Goal: Task Accomplishment & Management: Manage account settings

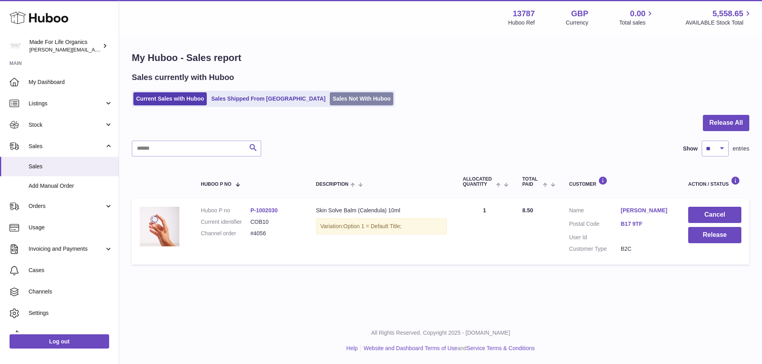
click at [330, 100] on link "Sales Not With Huboo" at bounding box center [361, 98] width 63 height 13
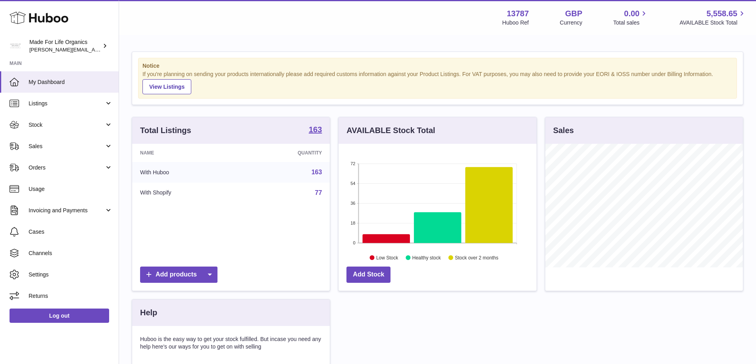
scroll to position [124, 198]
click at [38, 136] on link "Sales" at bounding box center [59, 146] width 119 height 21
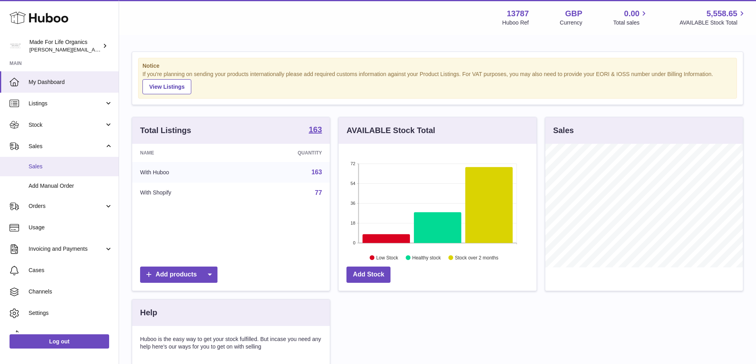
click at [44, 170] on span "Sales" at bounding box center [71, 167] width 84 height 8
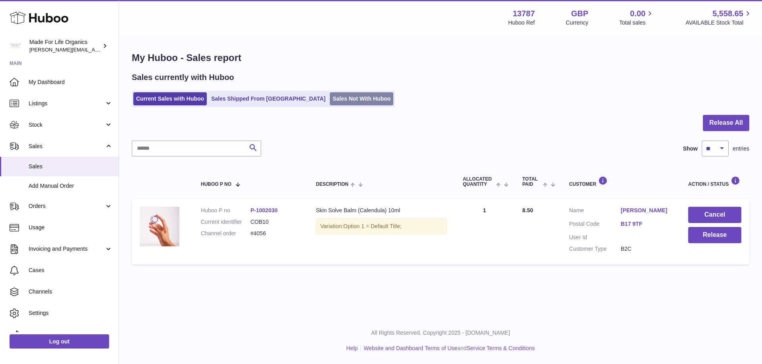
click at [330, 99] on link "Sales Not With Huboo" at bounding box center [361, 98] width 63 height 13
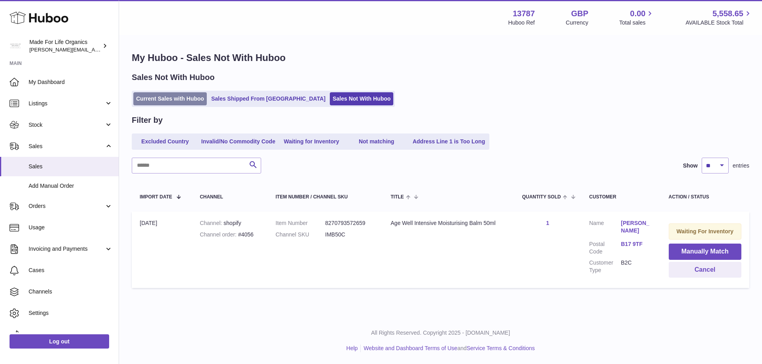
click at [153, 98] on link "Current Sales with Huboo" at bounding box center [169, 98] width 73 height 13
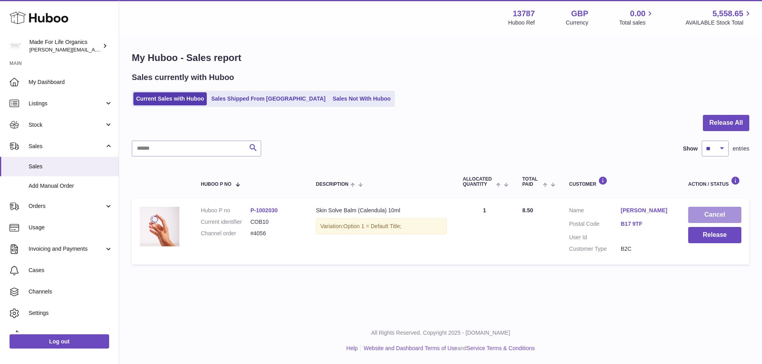
click at [709, 210] on button "Cancel" at bounding box center [714, 215] width 53 height 16
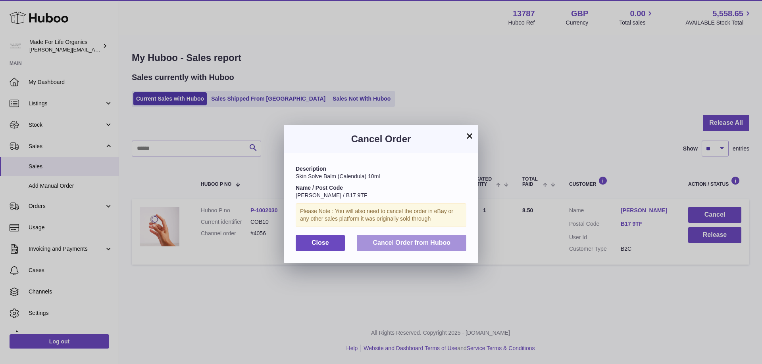
click at [405, 241] on span "Cancel Order from Huboo" at bounding box center [411, 243] width 78 height 7
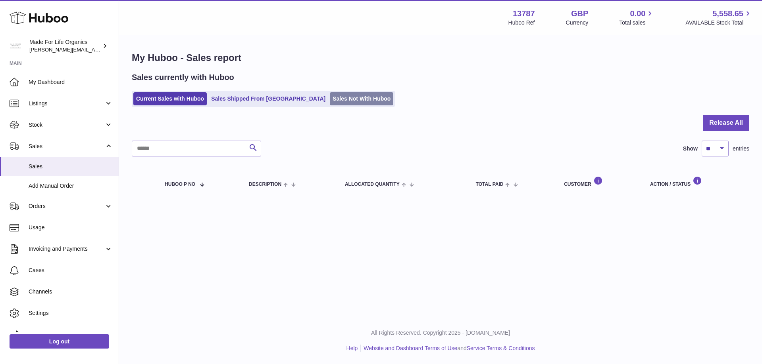
click at [330, 100] on link "Sales Not With Huboo" at bounding box center [361, 98] width 63 height 13
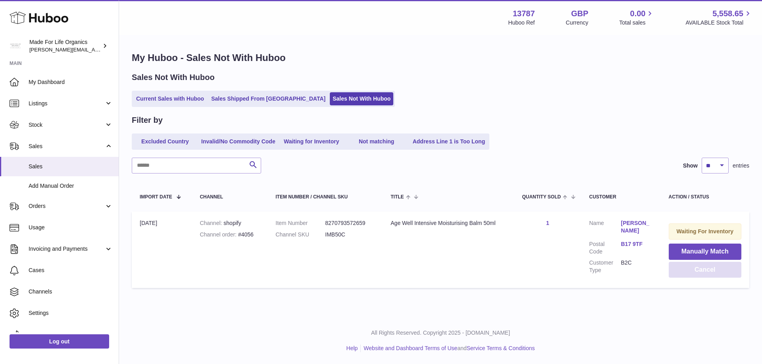
click at [701, 272] on button "Cancel" at bounding box center [704, 270] width 73 height 16
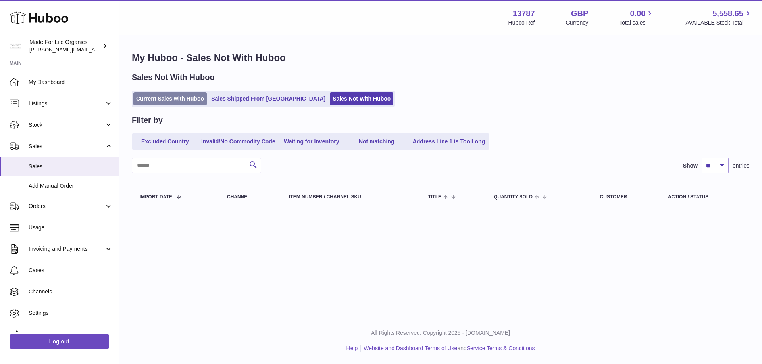
click at [160, 96] on link "Current Sales with Huboo" at bounding box center [169, 98] width 73 height 13
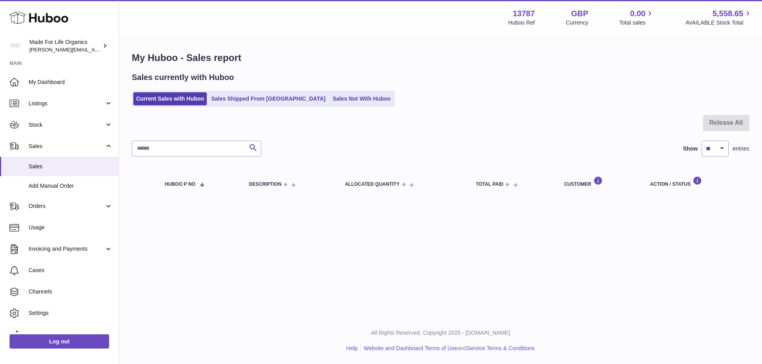
click at [365, 96] on div "Current Sales with Huboo Sales Shipped From Huboo Sales Not With Huboo" at bounding box center [440, 99] width 617 height 16
click at [338, 97] on link "Sales Not With Huboo" at bounding box center [361, 98] width 63 height 13
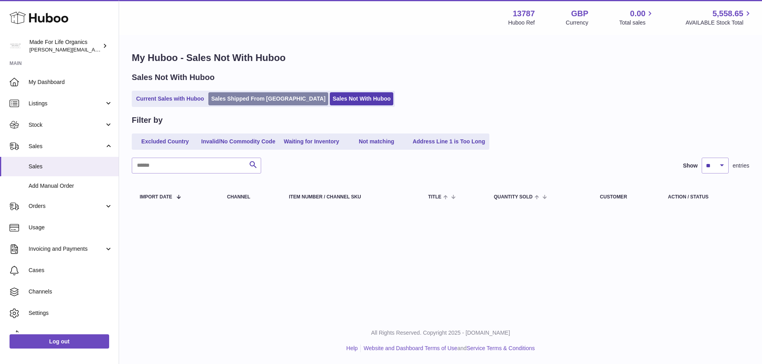
click at [228, 93] on link "Sales Shipped From [GEOGRAPHIC_DATA]" at bounding box center [268, 98] width 120 height 13
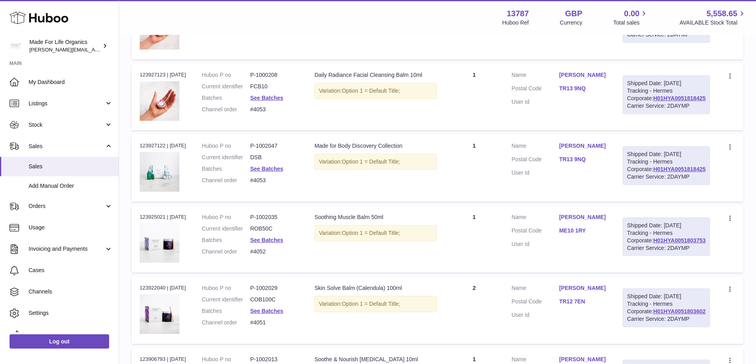
scroll to position [357, 0]
